Goal: Check status: Check status

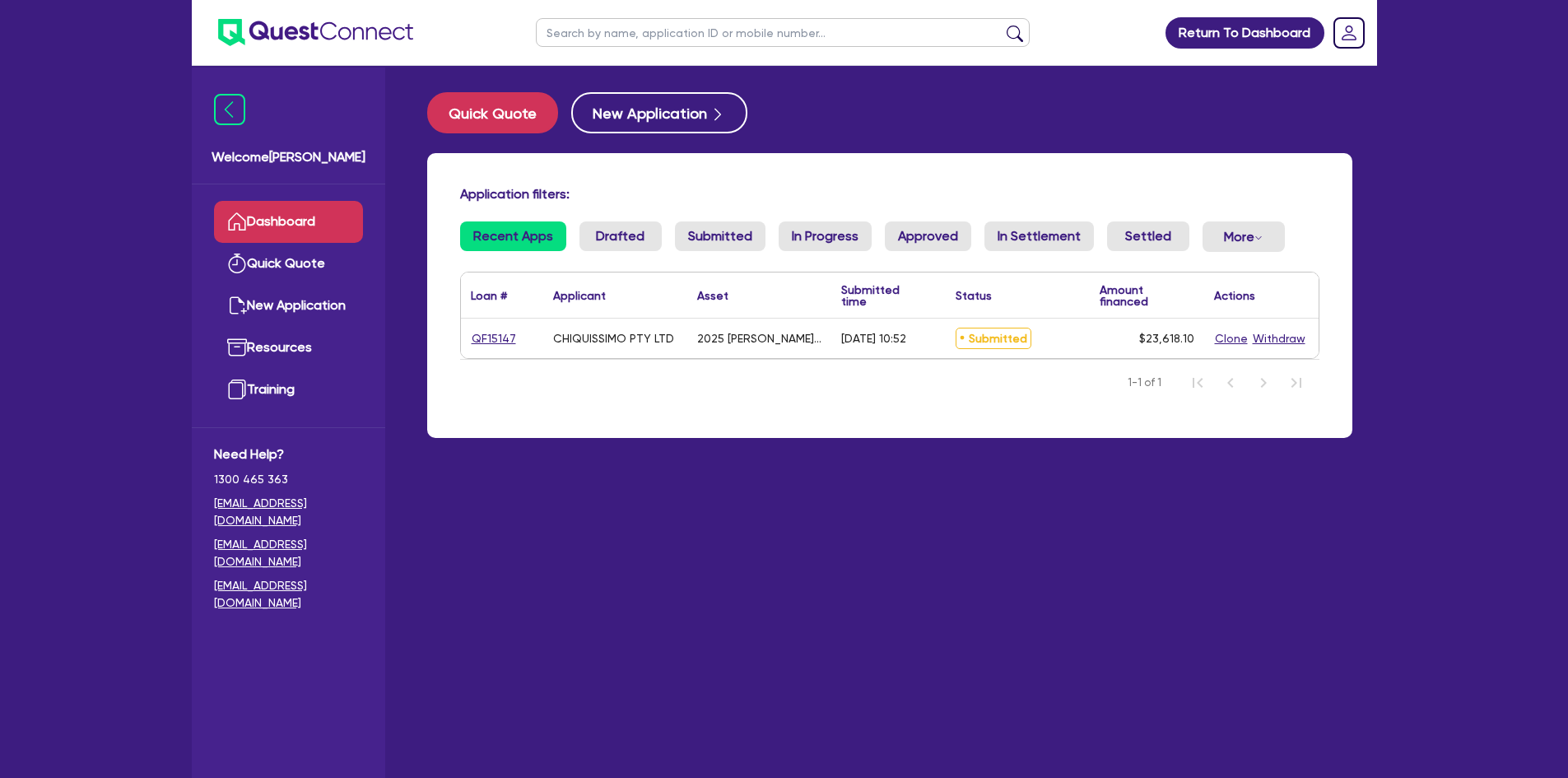
scroll to position [66, 0]
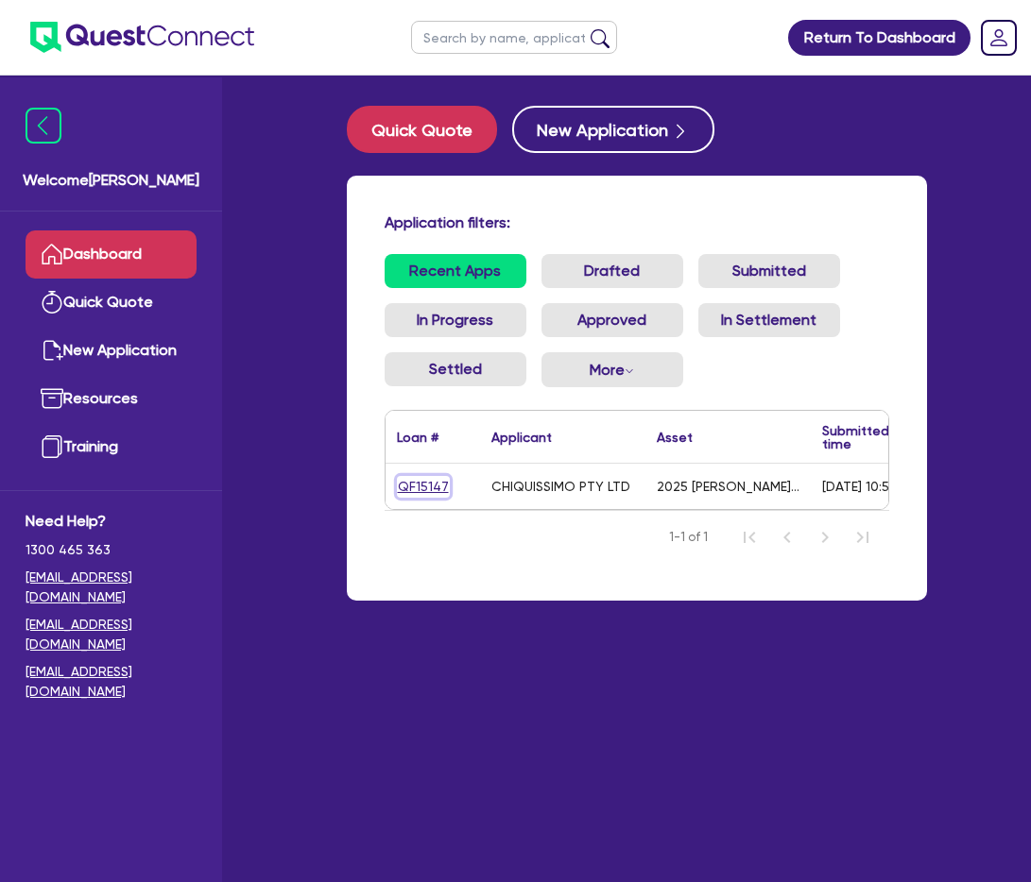
click at [410, 492] on link "QF15147" at bounding box center [423, 487] width 53 height 22
select select "TERTIARY_ASSETS"
select select "BEAUTY_EQUIPMENT"
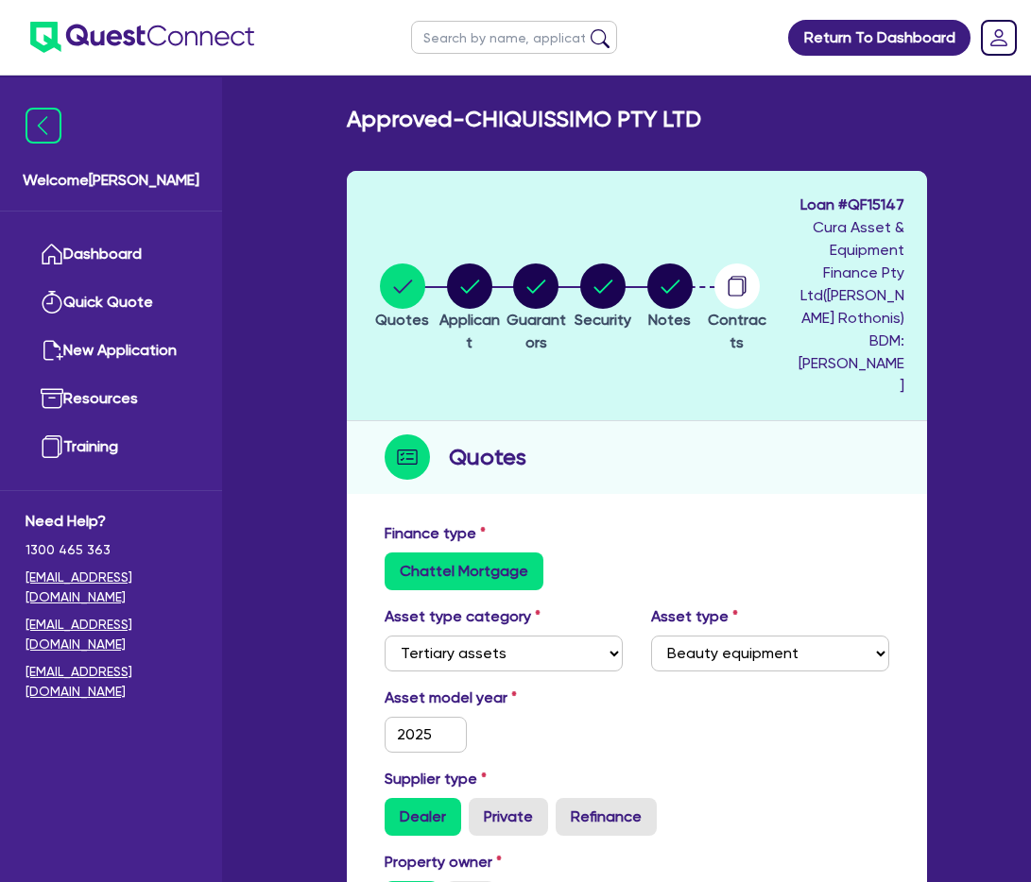
click at [812, 522] on div "Finance type Chattel Mortgage" at bounding box center [636, 556] width 533 height 68
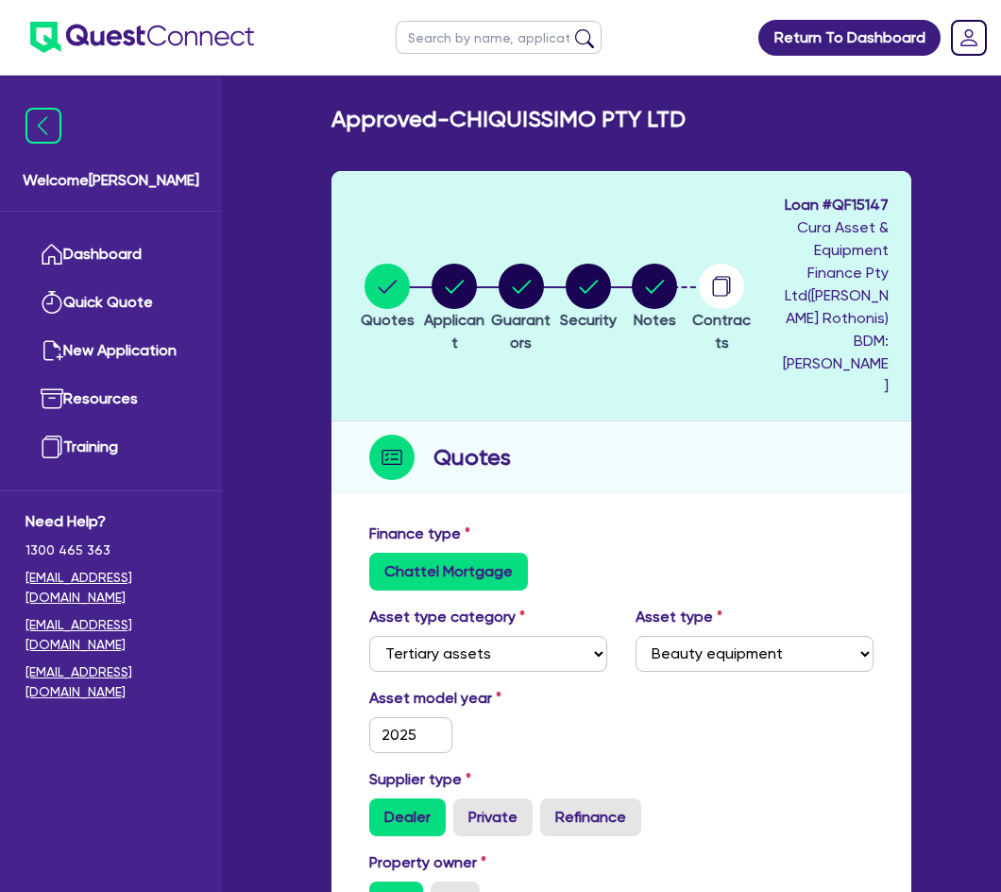
drag, startPoint x: 846, startPoint y: 546, endPoint x: 775, endPoint y: 549, distance: 70.9
click at [846, 553] on div "Chattel Mortgage" at bounding box center [621, 572] width 505 height 38
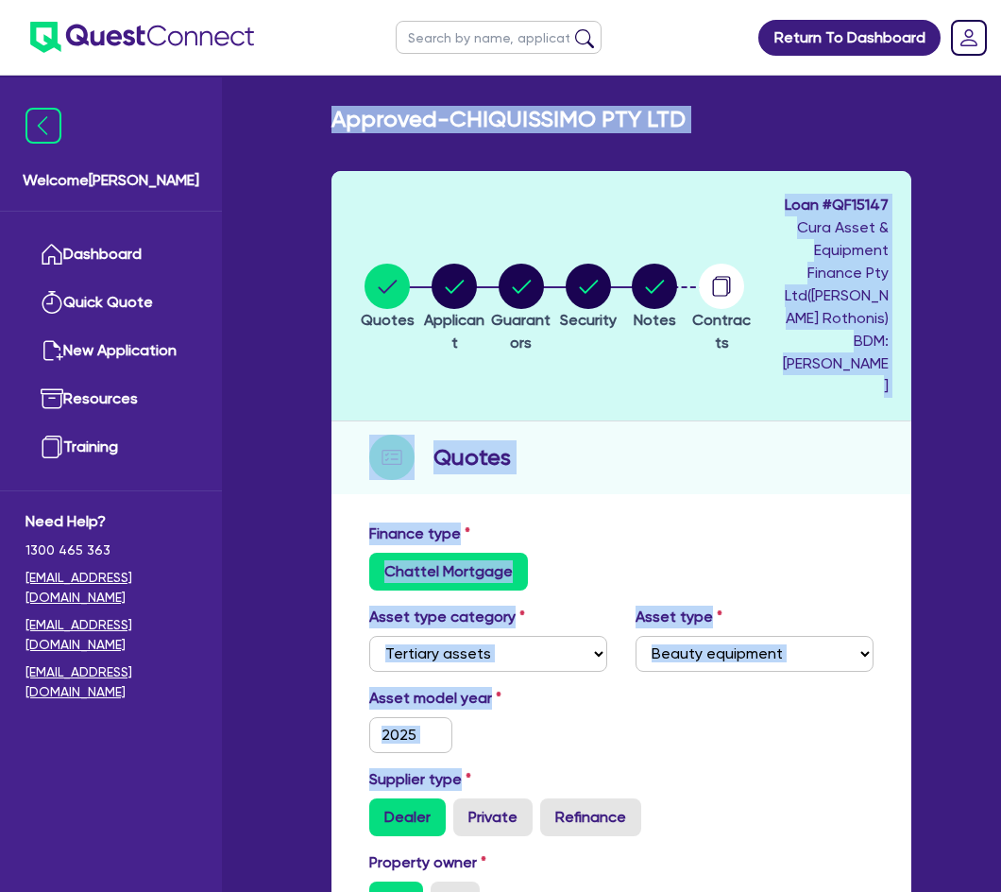
drag, startPoint x: 805, startPoint y: 756, endPoint x: -226, endPoint y: -93, distance: 1335.0
click at [717, 566] on div "Chattel Mortgage" at bounding box center [621, 572] width 505 height 38
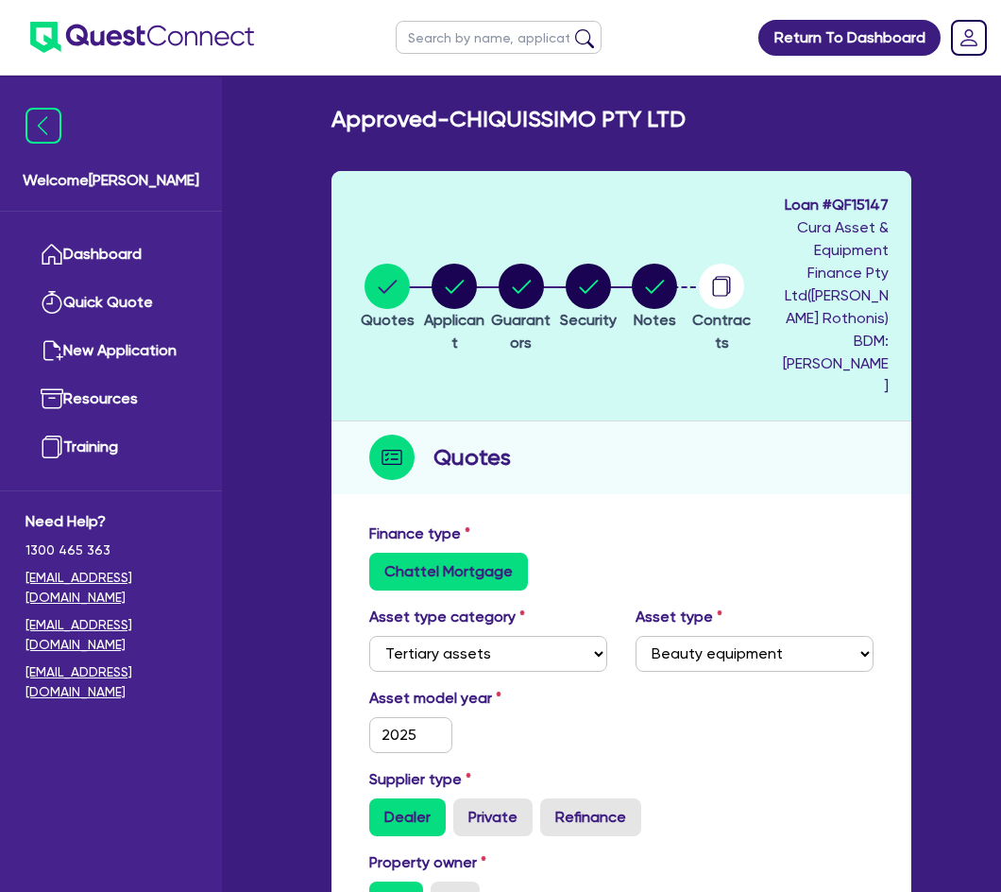
click at [679, 526] on div "Finance type Chattel Mortgage" at bounding box center [621, 556] width 533 height 68
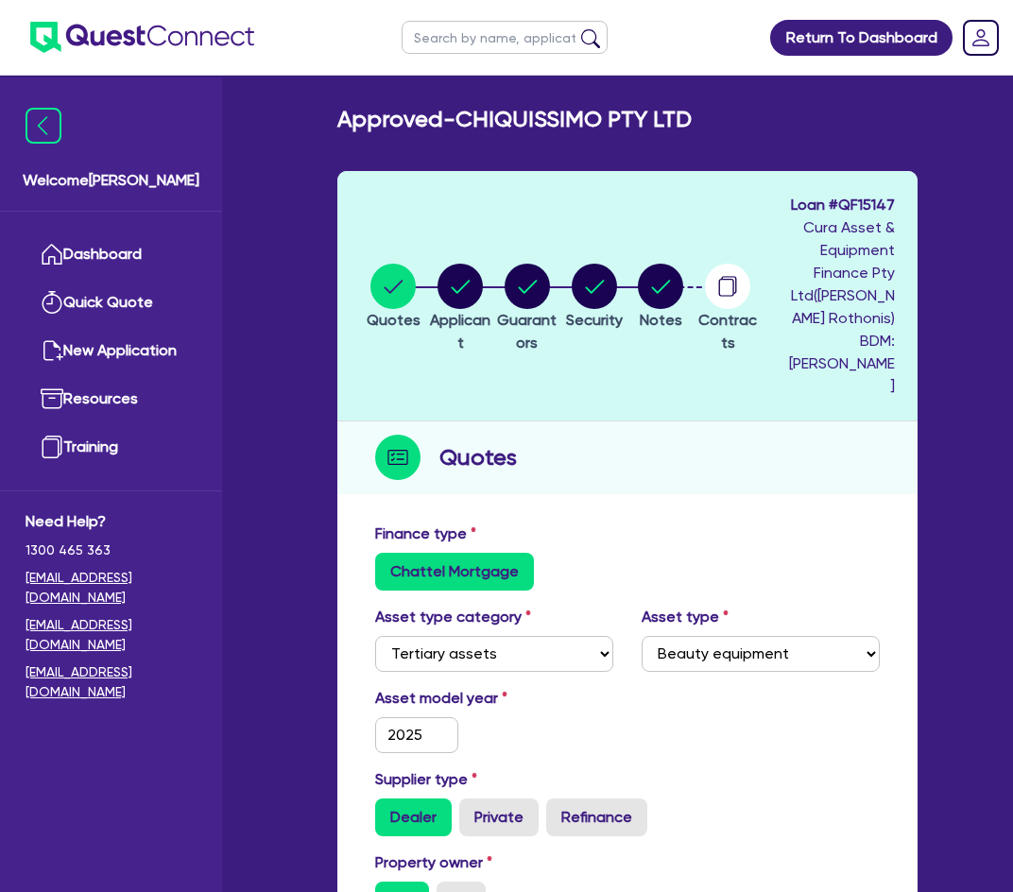
drag, startPoint x: 781, startPoint y: 467, endPoint x: 969, endPoint y: 502, distance: 191.2
click at [781, 467] on div "Quotes" at bounding box center [627, 457] width 580 height 73
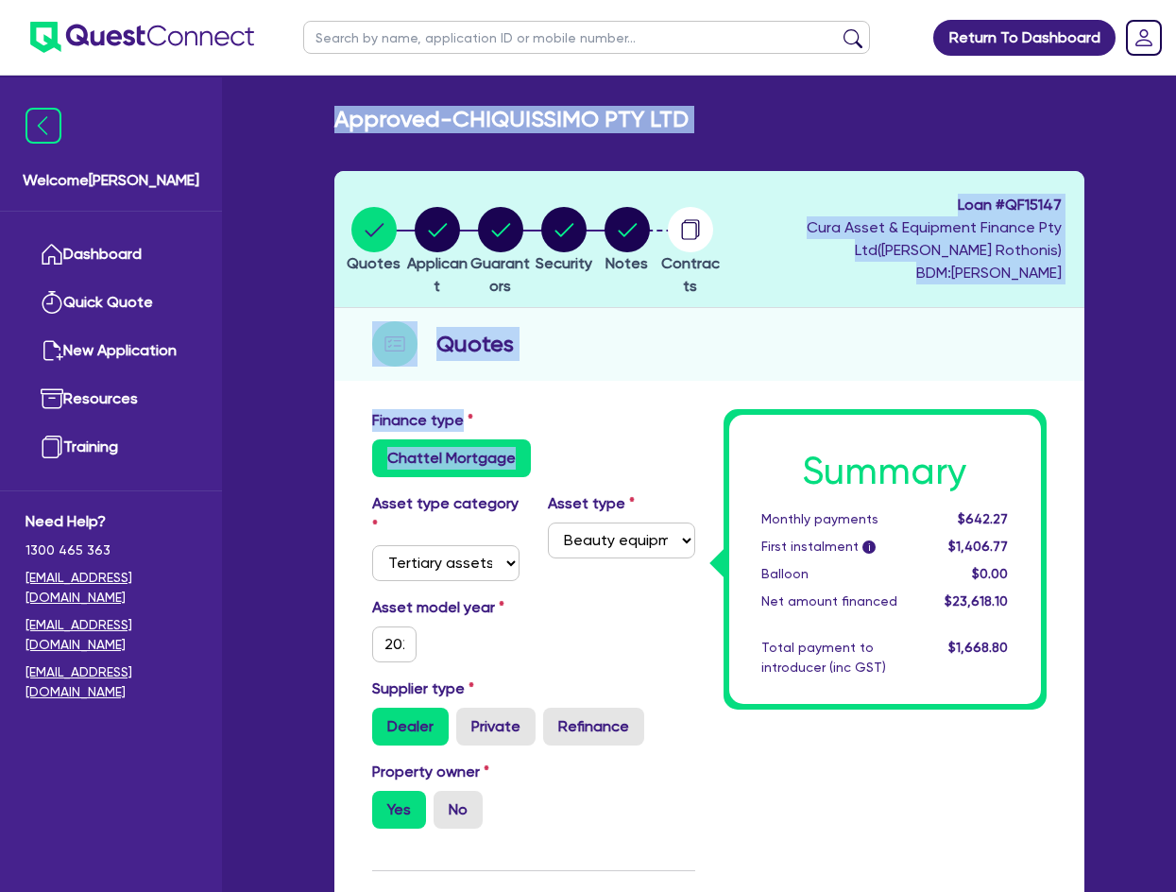
drag, startPoint x: 571, startPoint y: 449, endPoint x: -231, endPoint y: -5, distance: 921.4
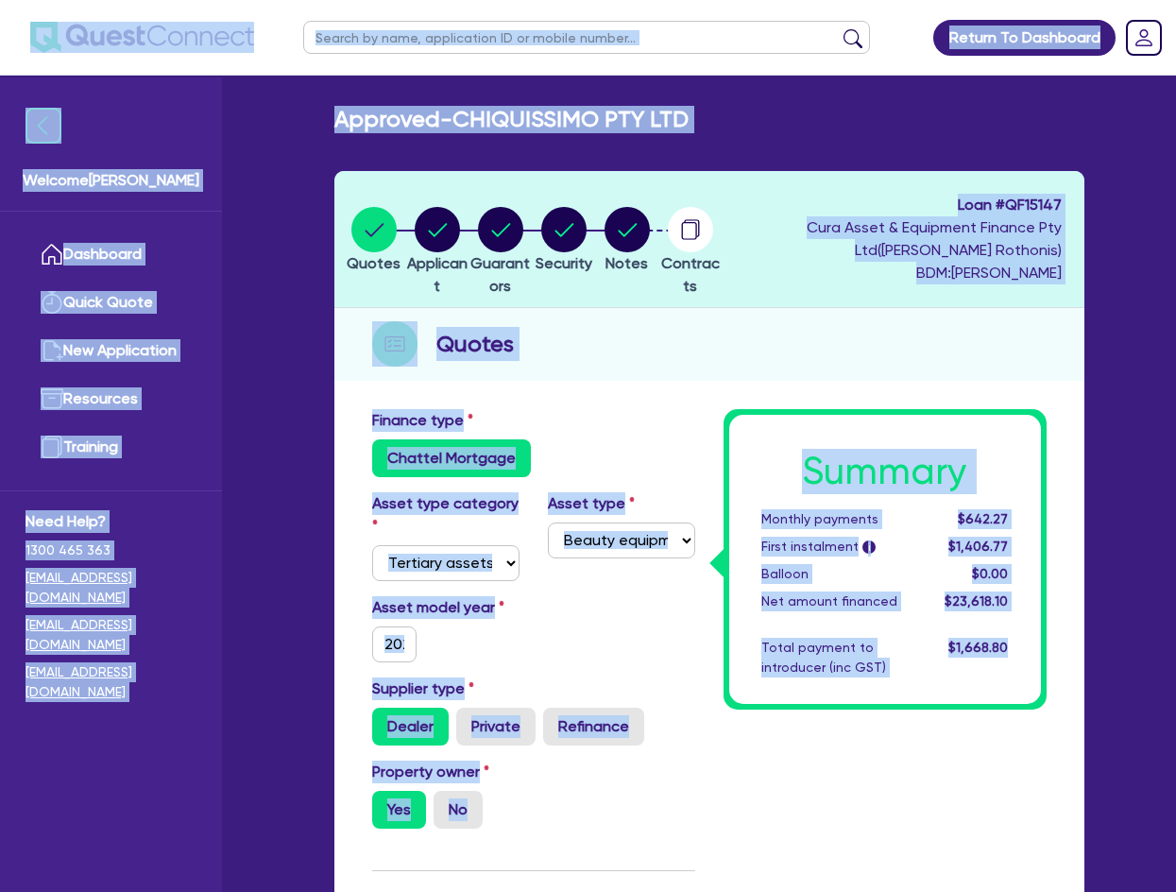
drag, startPoint x: 1067, startPoint y: 830, endPoint x: 43, endPoint y: 24, distance: 1303.8
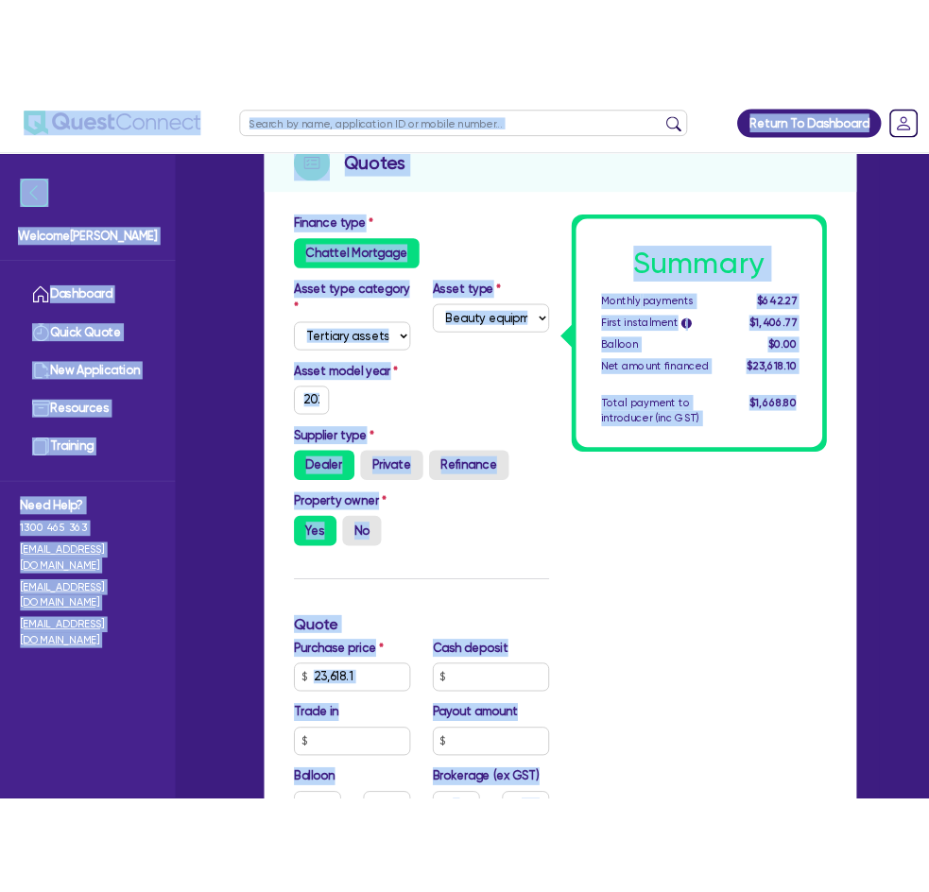
scroll to position [661, 0]
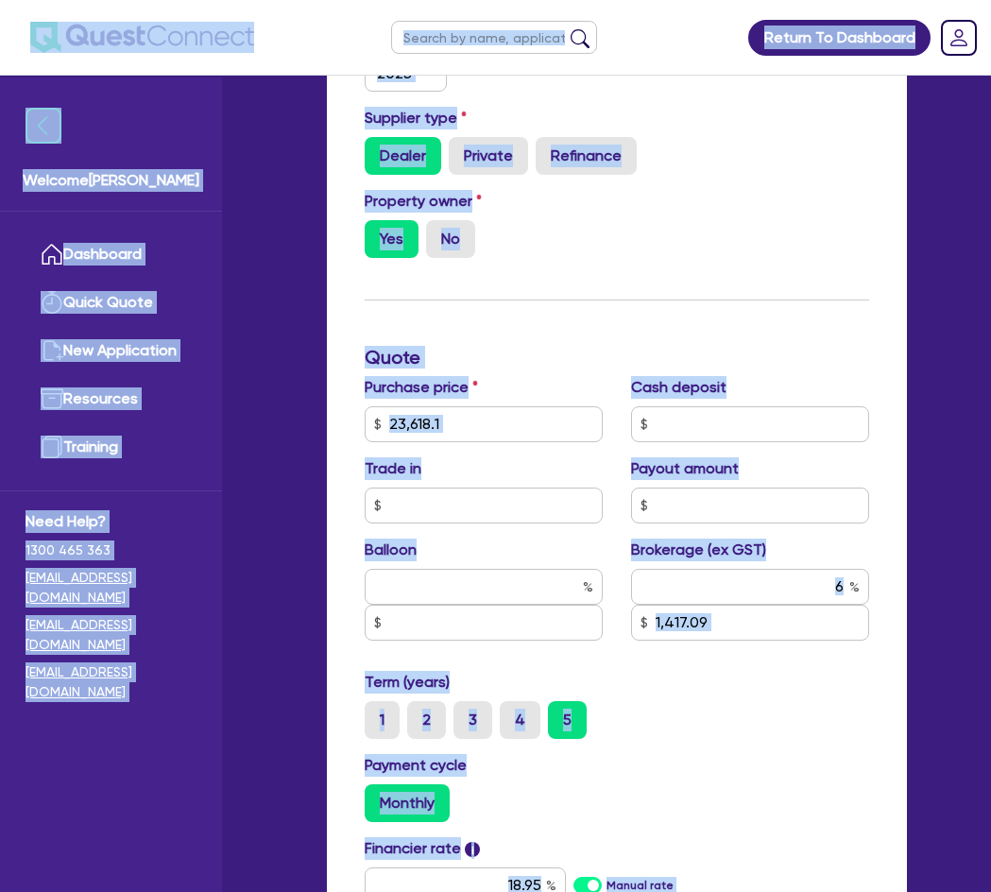
click at [715, 280] on div "Finance type Chattel Mortgage Asset type category Select Cars and light trucks …" at bounding box center [617, 554] width 533 height 1386
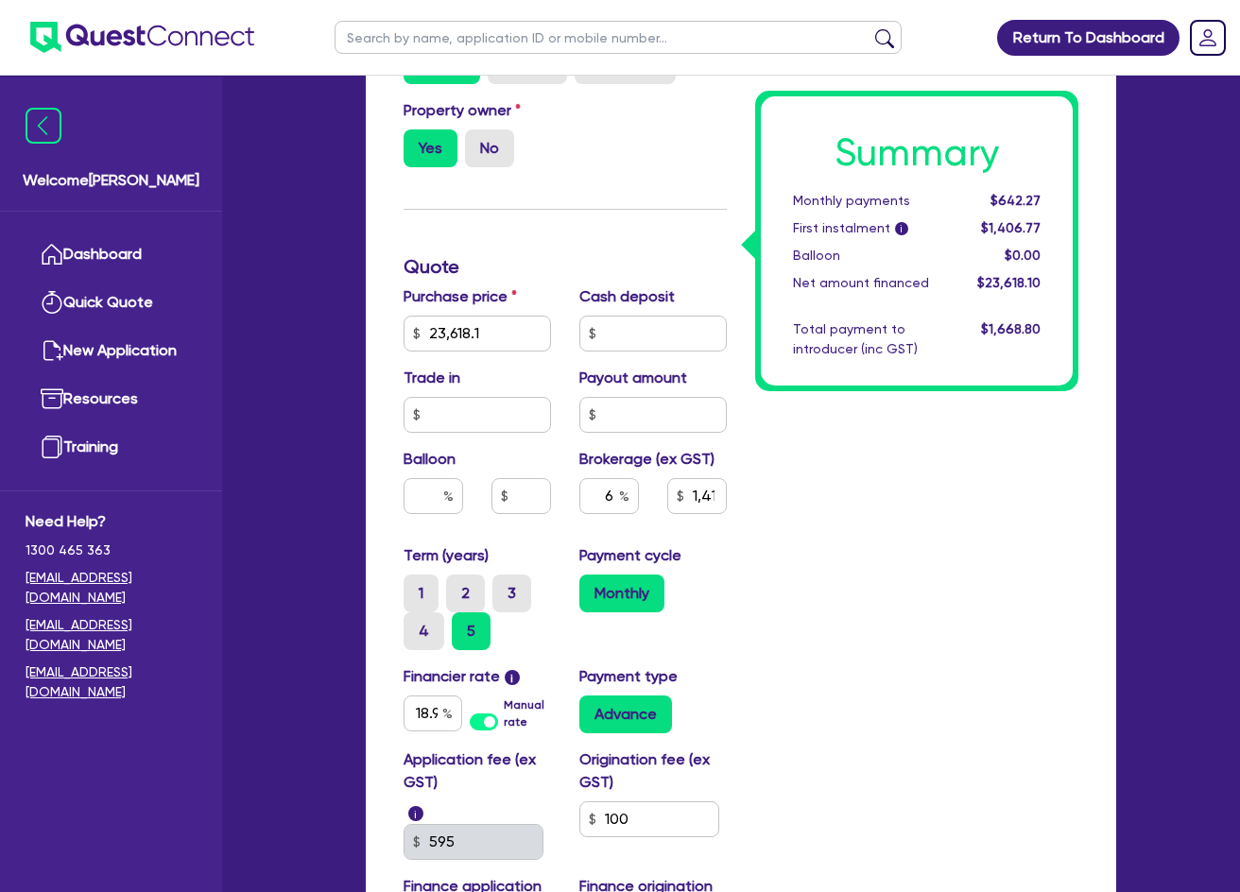
click at [858, 505] on div "Summary Monthly payments $642.27 First instalment i $1,406.77 Balloon $0.00 Net…" at bounding box center [916, 364] width 351 height 1233
drag, startPoint x: 1044, startPoint y: 559, endPoint x: 1107, endPoint y: 549, distance: 64.1
click at [1044, 559] on div "Summary Monthly payments $642.27 First instalment i $1,406.77 Balloon $0.00 Net…" at bounding box center [916, 364] width 351 height 1233
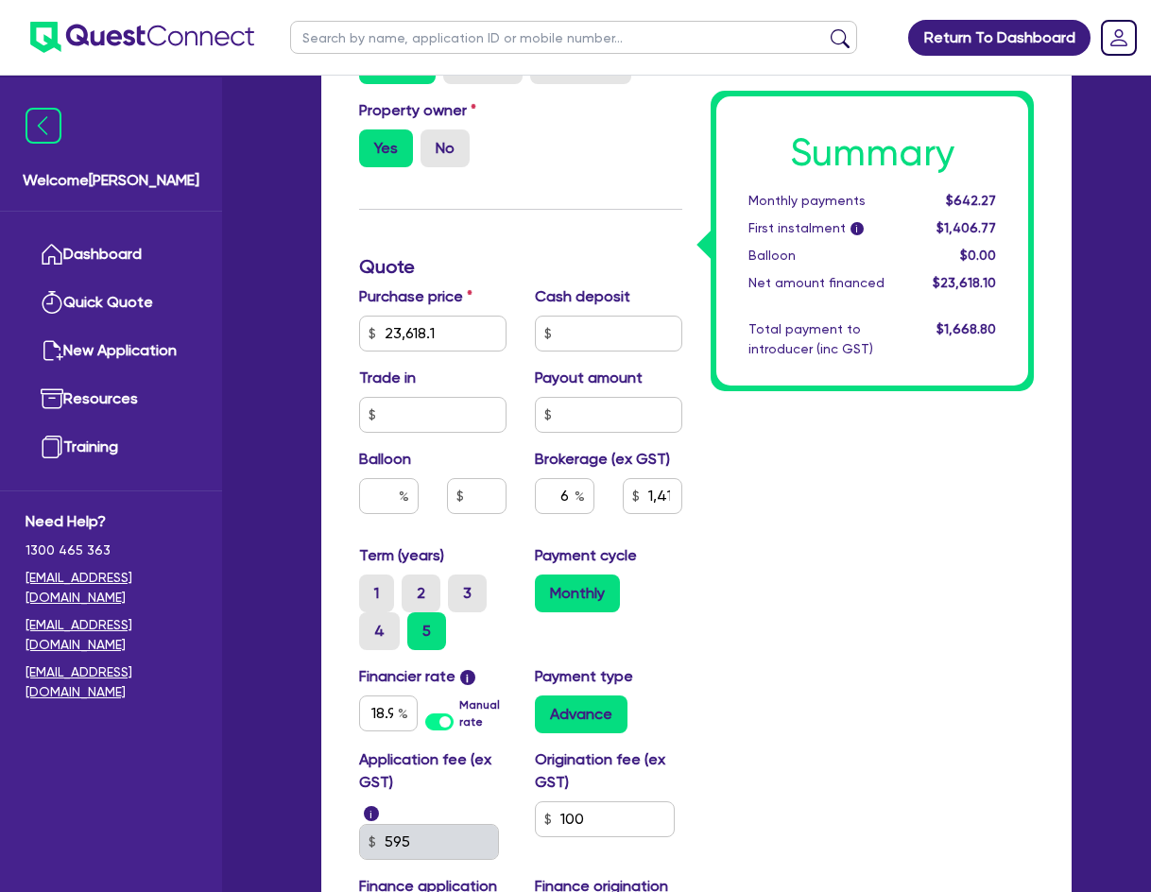
drag, startPoint x: 815, startPoint y: 584, endPoint x: 816, endPoint y: 619, distance: 35.0
click at [815, 586] on div "Summary Monthly payments $642.27 First instalment i $1,406.77 Balloon $0.00 Net…" at bounding box center [871, 364] width 351 height 1233
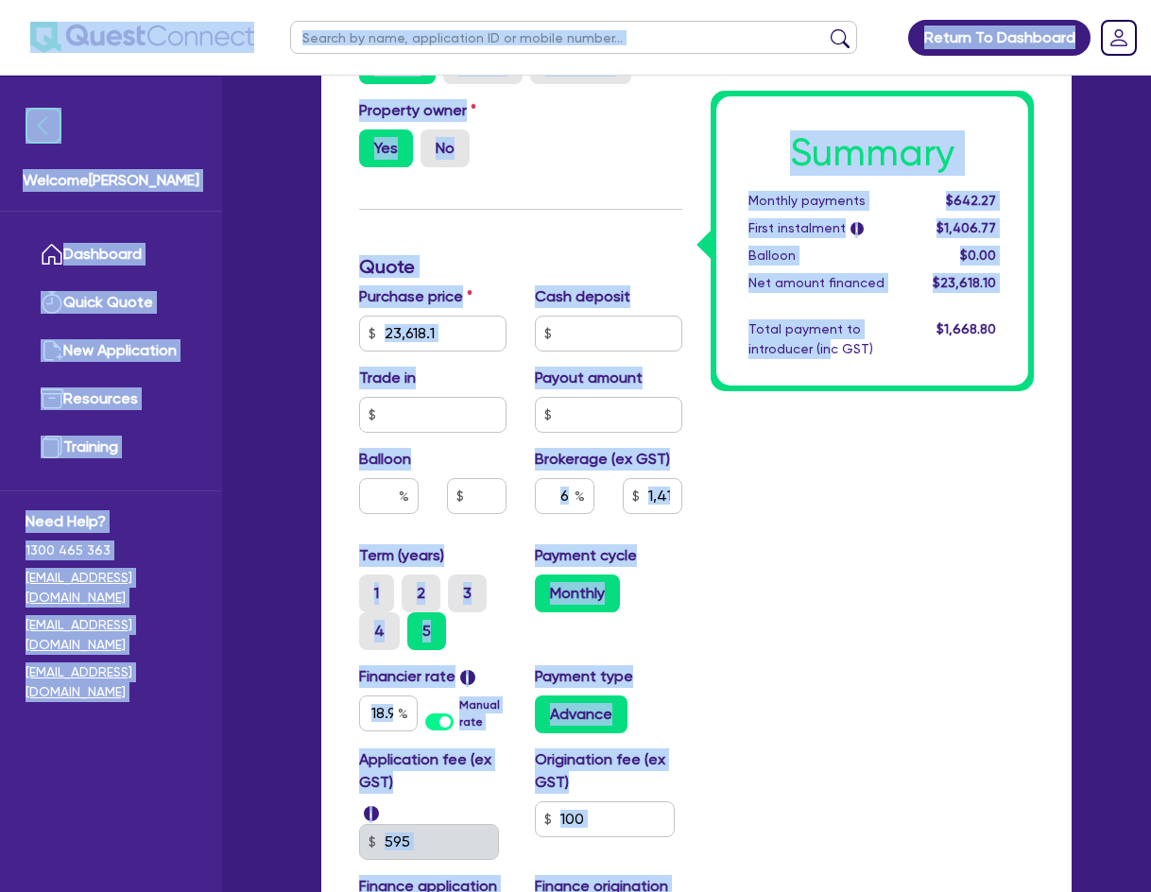
drag, startPoint x: 829, startPoint y: 735, endPoint x: 142, endPoint y: 31, distance: 983.5
click at [112, 7] on div "Return To Dashboard Edit Profile Logout Welcome [PERSON_NAME] Quick Quote New A…" at bounding box center [575, 266] width 1077 height 1854
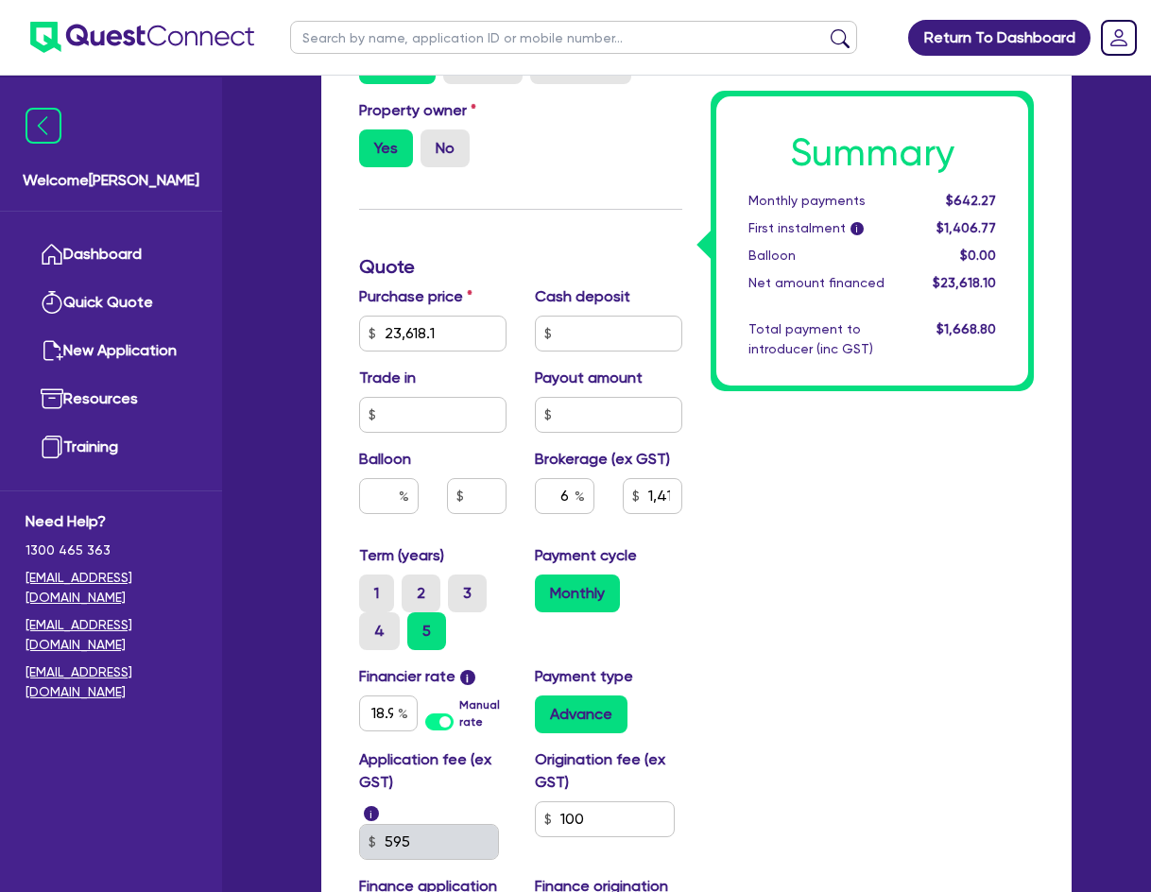
click at [974, 552] on div "Summary Monthly payments $642.27 First instalment i $1,406.77 Balloon $0.00 Net…" at bounding box center [871, 364] width 351 height 1233
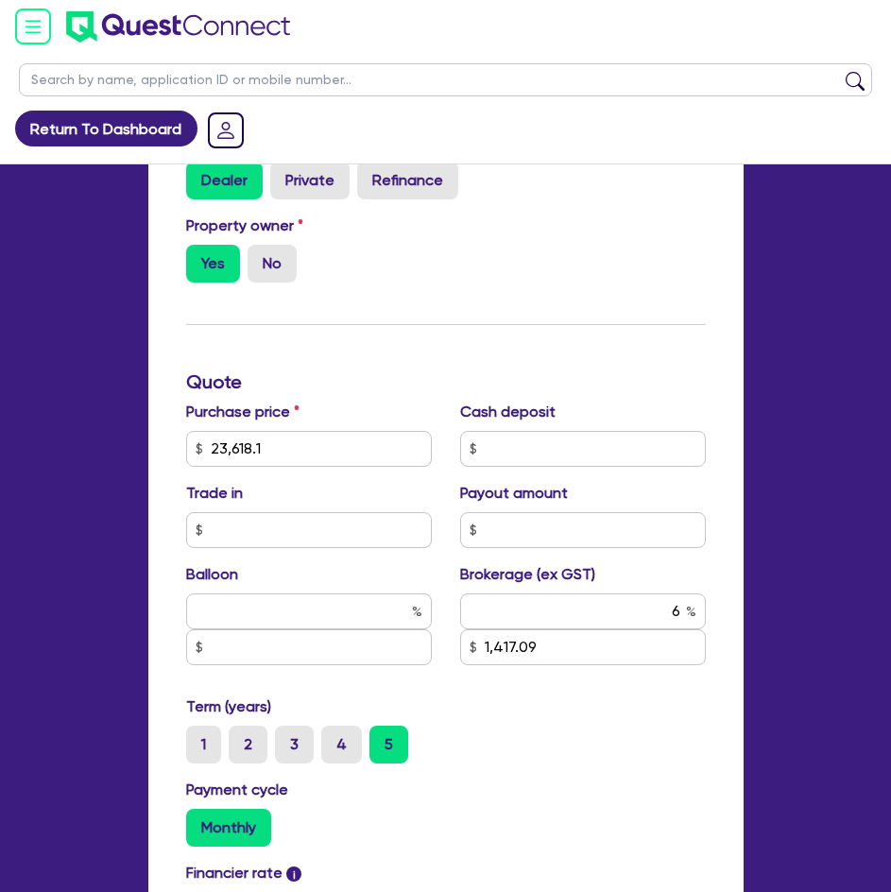
click at [556, 423] on div "Cash deposit" at bounding box center [583, 434] width 274 height 66
